Goal: Use online tool/utility: Use online tool/utility

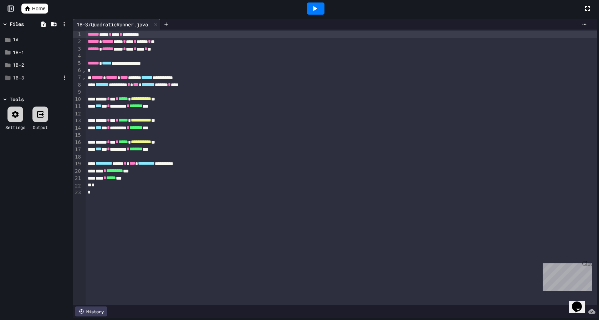
click at [24, 73] on div "1B-3" at bounding box center [35, 78] width 67 height 13
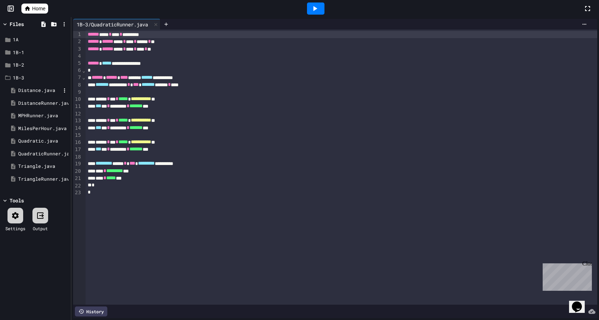
click at [38, 93] on div "Distance.java" at bounding box center [39, 90] width 42 height 7
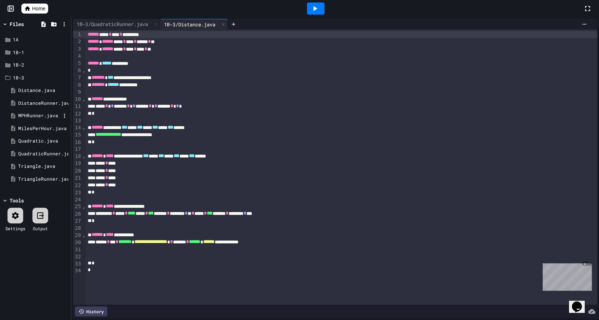
click at [51, 114] on div "MPHRunner.java" at bounding box center [39, 115] width 42 height 7
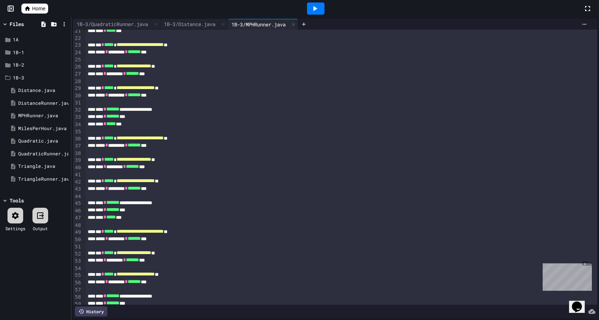
scroll to position [174, 0]
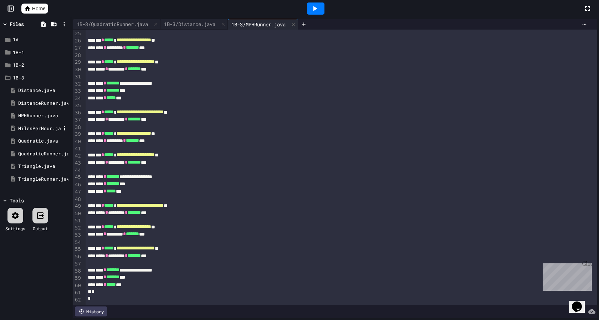
click at [36, 131] on div "MilesPerHour.java" at bounding box center [39, 128] width 42 height 7
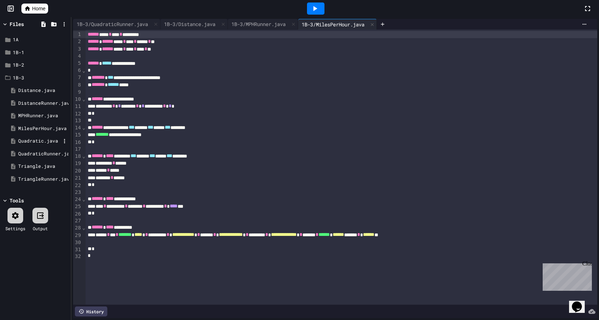
click at [37, 143] on div "Quadratic.java" at bounding box center [39, 141] width 42 height 7
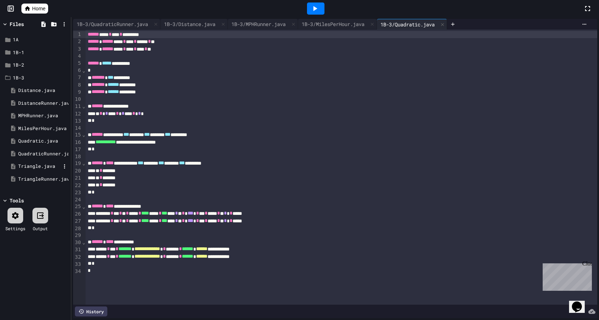
click at [43, 167] on div "Triangle.java" at bounding box center [39, 166] width 42 height 7
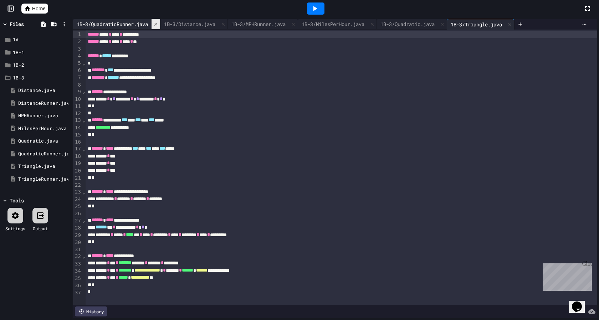
click at [158, 25] on icon at bounding box center [155, 24] width 5 height 5
click at [158, 25] on div "1B-3/MPHRunner.java" at bounding box center [170, 23] width 61 height 7
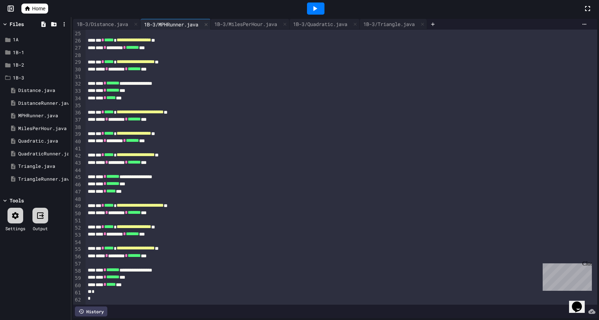
click at [140, 22] on div "1B-3/Distance.java" at bounding box center [106, 24] width 67 height 11
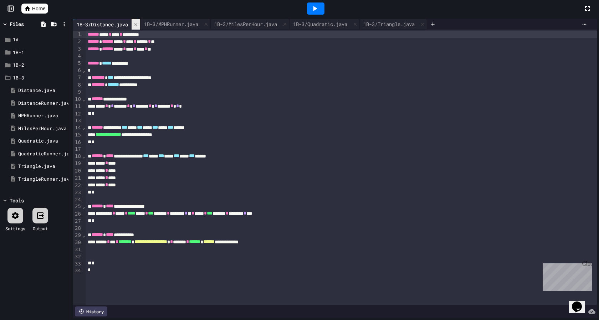
click at [138, 22] on icon at bounding box center [135, 24] width 5 height 5
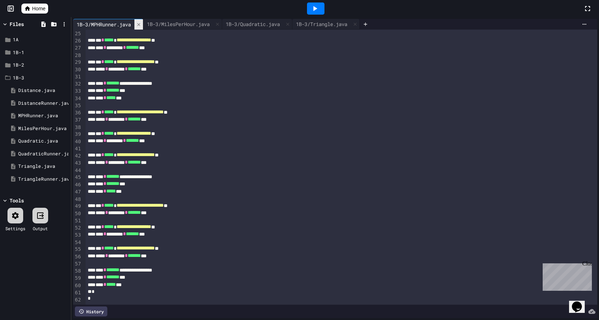
click at [141, 22] on icon at bounding box center [138, 24] width 5 height 5
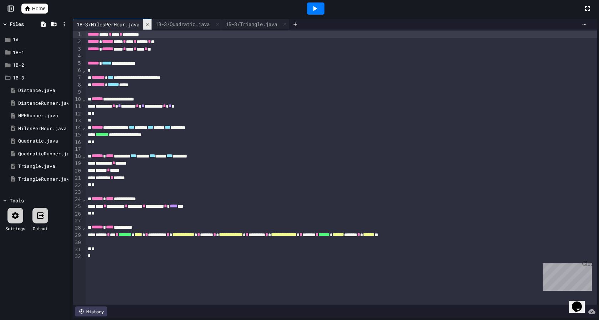
click at [150, 22] on icon at bounding box center [147, 24] width 5 height 5
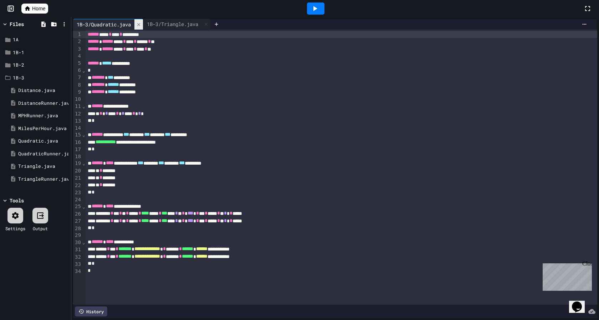
click at [143, 21] on div at bounding box center [138, 24] width 9 height 10
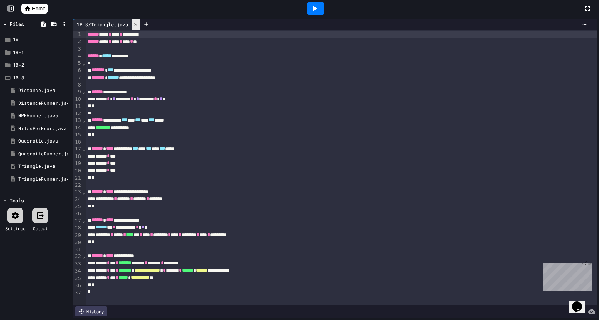
click at [138, 22] on icon at bounding box center [135, 24] width 5 height 5
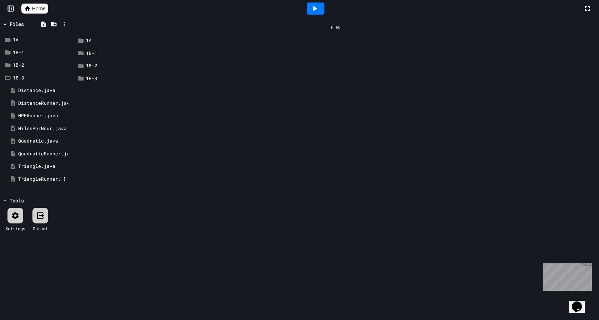
click at [32, 179] on div "TriangleRunner.java" at bounding box center [39, 179] width 42 height 7
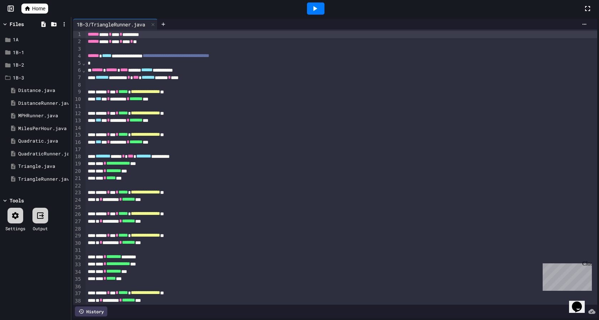
click at [16, 212] on icon at bounding box center [15, 215] width 7 height 7
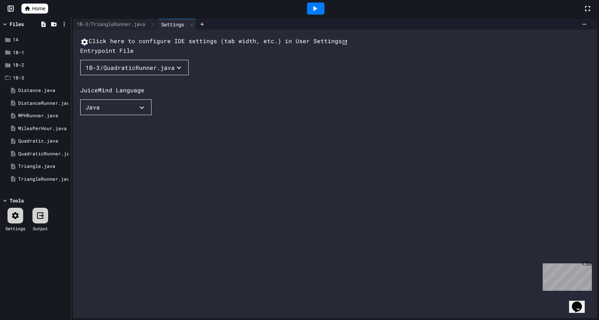
click at [152, 72] on div "1B-3/QuadraticRunner.java" at bounding box center [130, 67] width 89 height 9
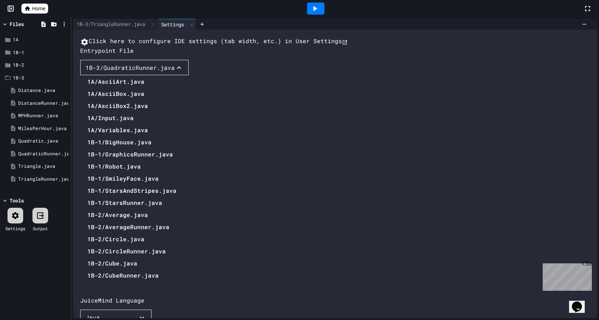
scroll to position [143, 0]
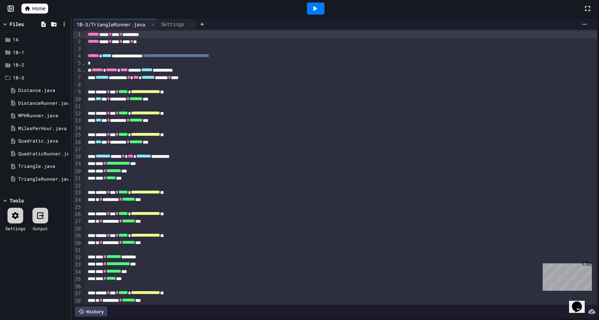
click at [42, 217] on icon at bounding box center [41, 216] width 5 height 4
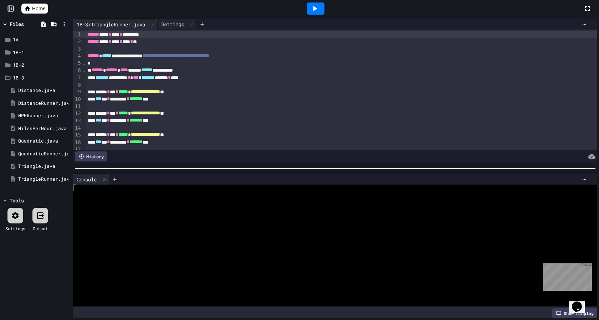
click at [40, 217] on icon at bounding box center [40, 215] width 9 height 9
click at [14, 215] on icon at bounding box center [15, 215] width 9 height 9
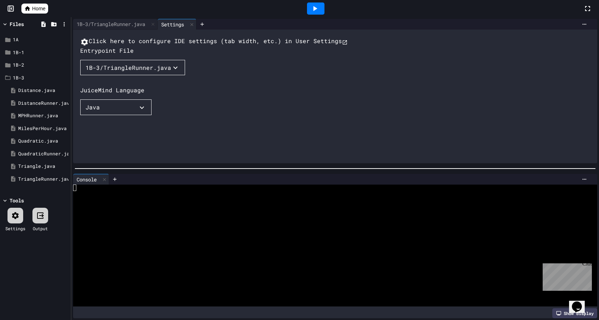
click at [18, 212] on icon at bounding box center [15, 215] width 9 height 9
click at [133, 23] on div "1B-3/TriangleRunner.java" at bounding box center [111, 23] width 76 height 7
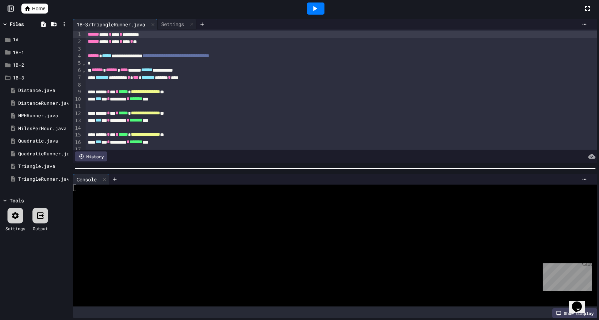
click at [319, 9] on icon at bounding box center [315, 8] width 9 height 9
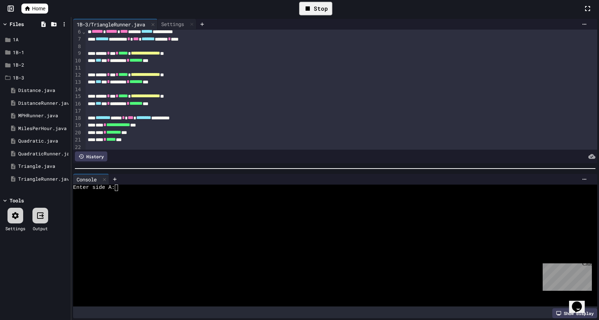
scroll to position [39, 0]
click at [122, 189] on div "Enter side A:" at bounding box center [331, 188] width 517 height 6
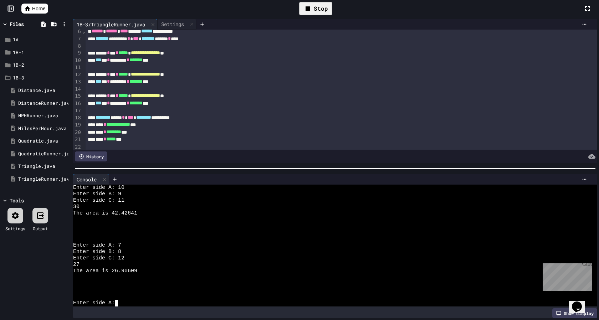
click at [19, 210] on div at bounding box center [15, 216] width 16 height 16
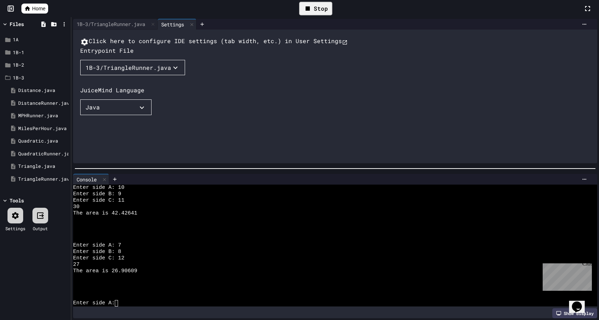
click at [146, 72] on div "1B-3/TriangleRunner.java" at bounding box center [129, 67] width 86 height 9
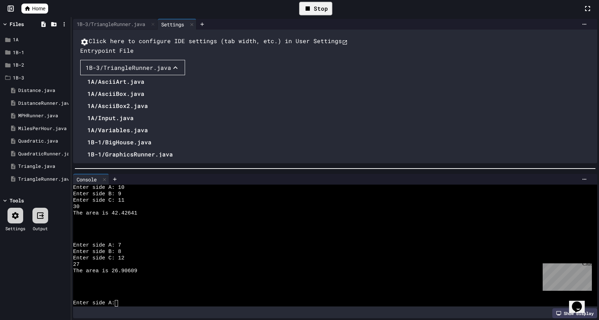
scroll to position [143, 0]
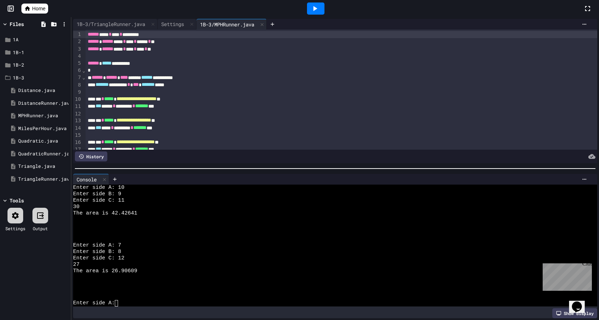
click at [311, 11] on icon at bounding box center [315, 8] width 9 height 9
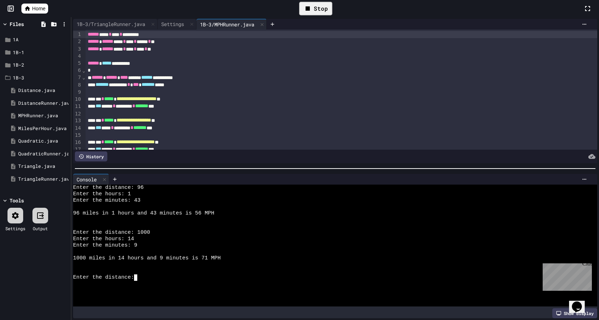
click at [12, 217] on icon at bounding box center [15, 215] width 7 height 7
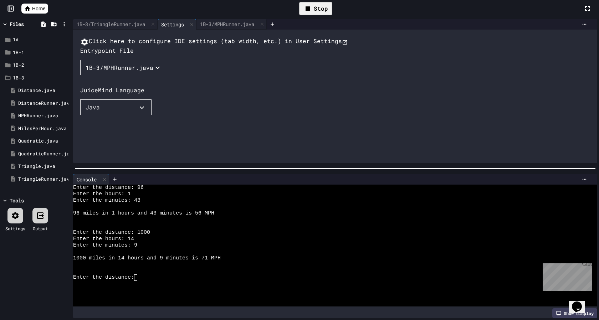
click at [115, 72] on div "1B-3/MPHRunner.java" at bounding box center [120, 67] width 68 height 9
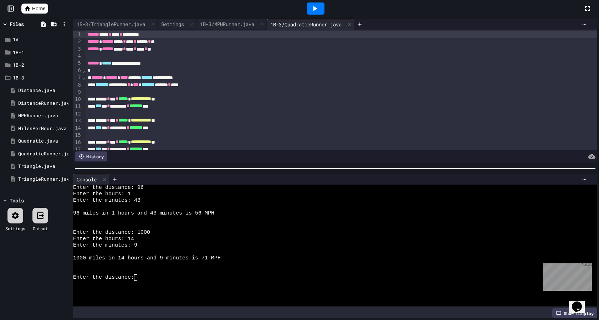
click at [314, 5] on icon at bounding box center [315, 8] width 9 height 9
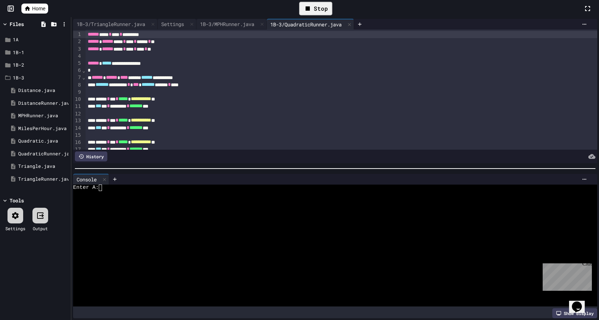
click at [128, 186] on div "Enter A:" at bounding box center [331, 188] width 517 height 6
click at [317, 12] on icon at bounding box center [315, 8] width 9 height 9
click at [203, 191] on div at bounding box center [331, 194] width 517 height 6
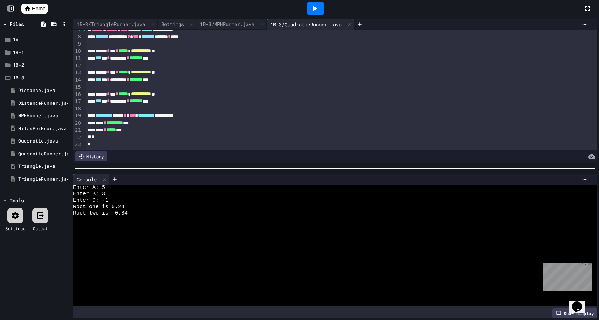
click at [317, 4] on div at bounding box center [315, 8] width 17 height 12
click at [106, 198] on div at bounding box center [331, 201] width 517 height 6
click at [19, 214] on icon at bounding box center [15, 215] width 9 height 9
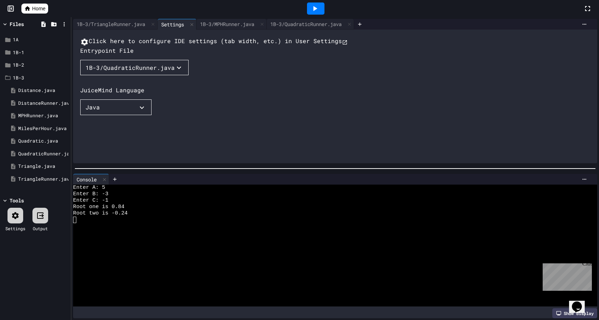
click at [137, 72] on div "1B-3/QuadraticRunner.java" at bounding box center [130, 67] width 89 height 9
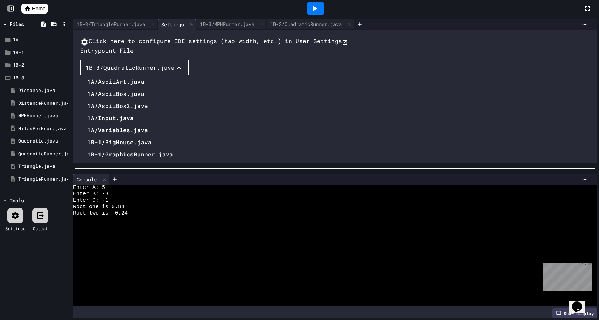
scroll to position [143, 0]
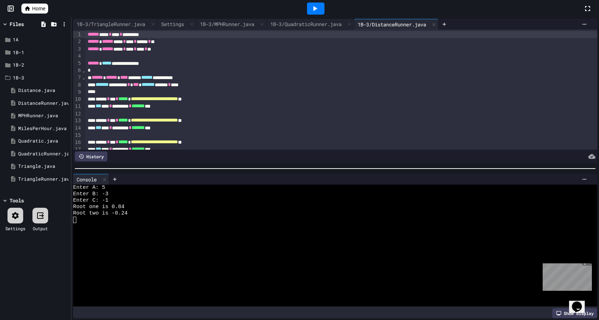
click at [317, 9] on icon at bounding box center [315, 8] width 4 height 5
click at [89, 190] on div at bounding box center [331, 188] width 517 height 6
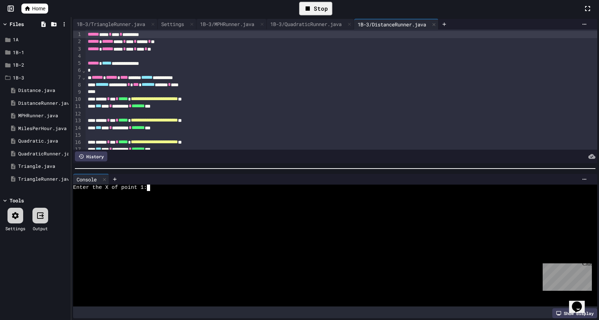
click at [155, 191] on div at bounding box center [331, 194] width 517 height 6
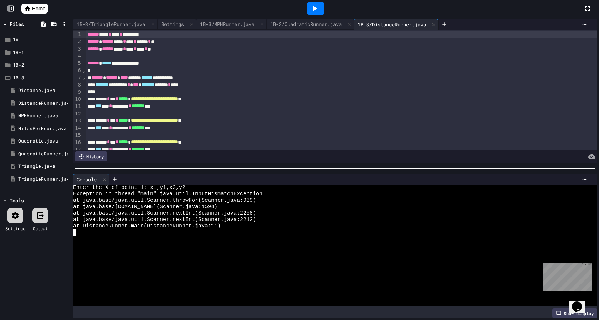
click at [310, 10] on div at bounding box center [315, 8] width 17 height 12
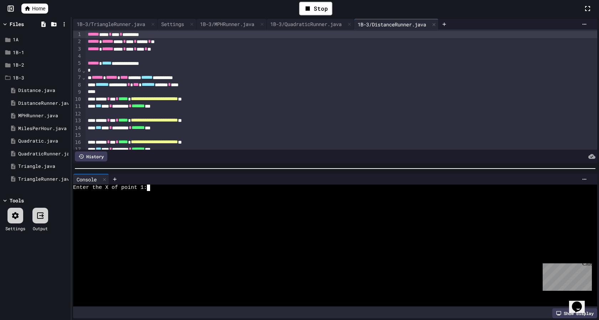
click at [155, 191] on div at bounding box center [331, 194] width 517 height 6
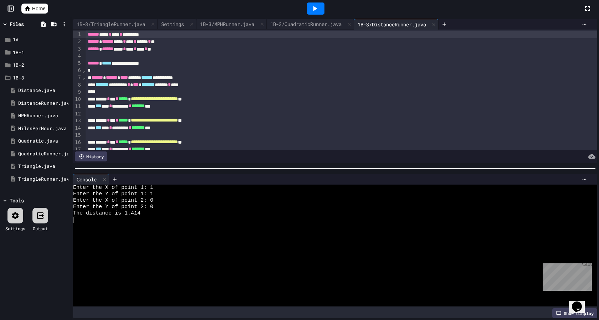
click at [309, 10] on div at bounding box center [315, 8] width 17 height 12
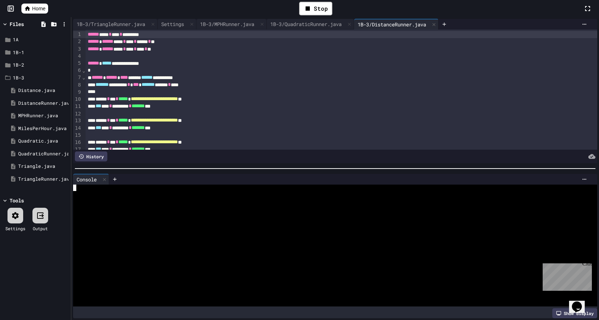
click at [96, 193] on div at bounding box center [331, 194] width 517 height 6
